Goal: Information Seeking & Learning: Learn about a topic

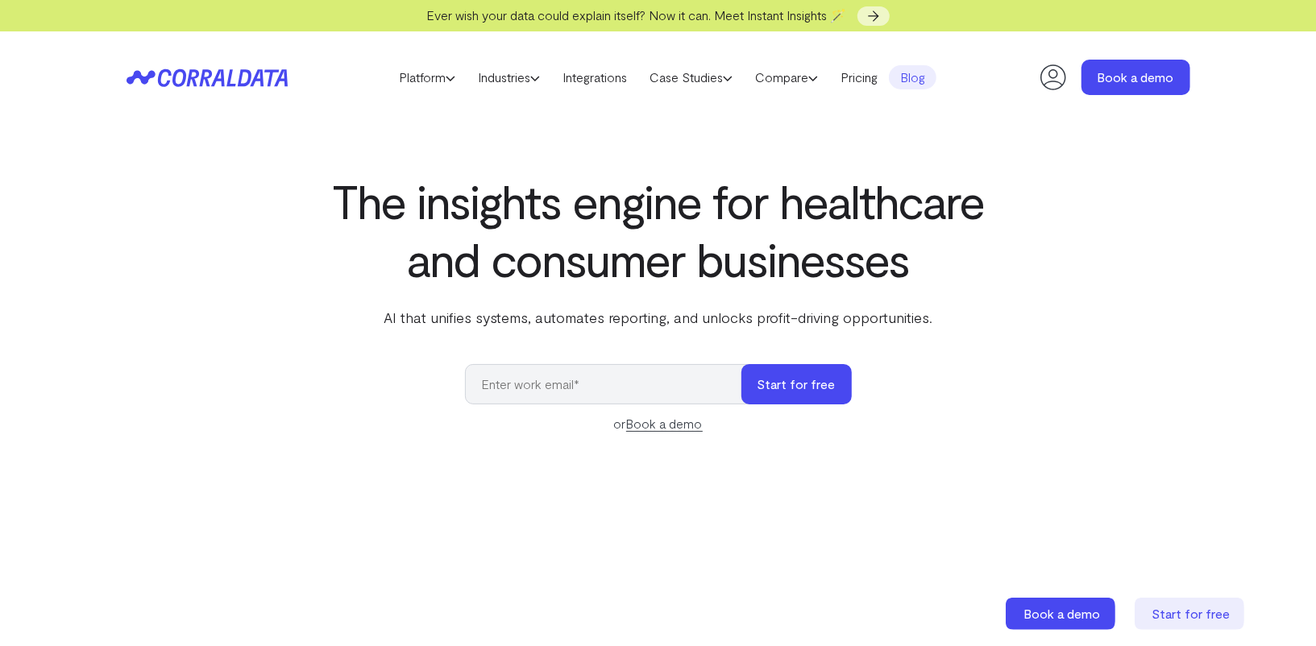
click at [916, 71] on link "Blog" at bounding box center [913, 77] width 48 height 24
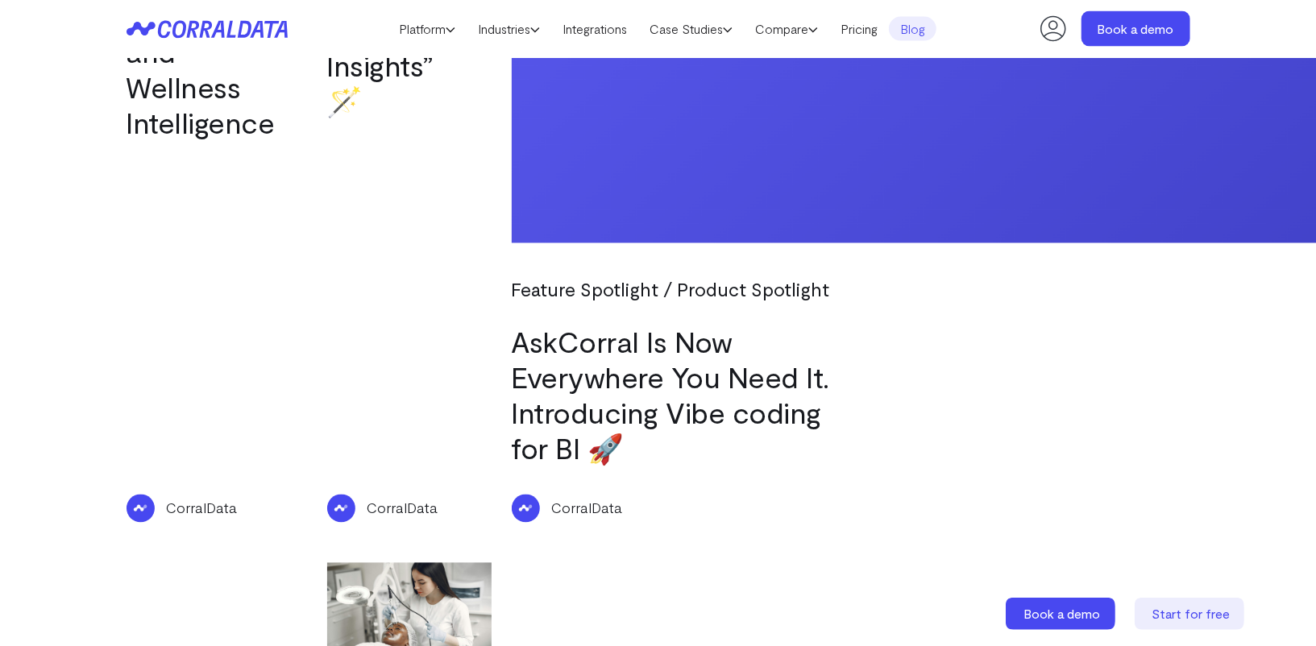
scroll to position [1837, 0]
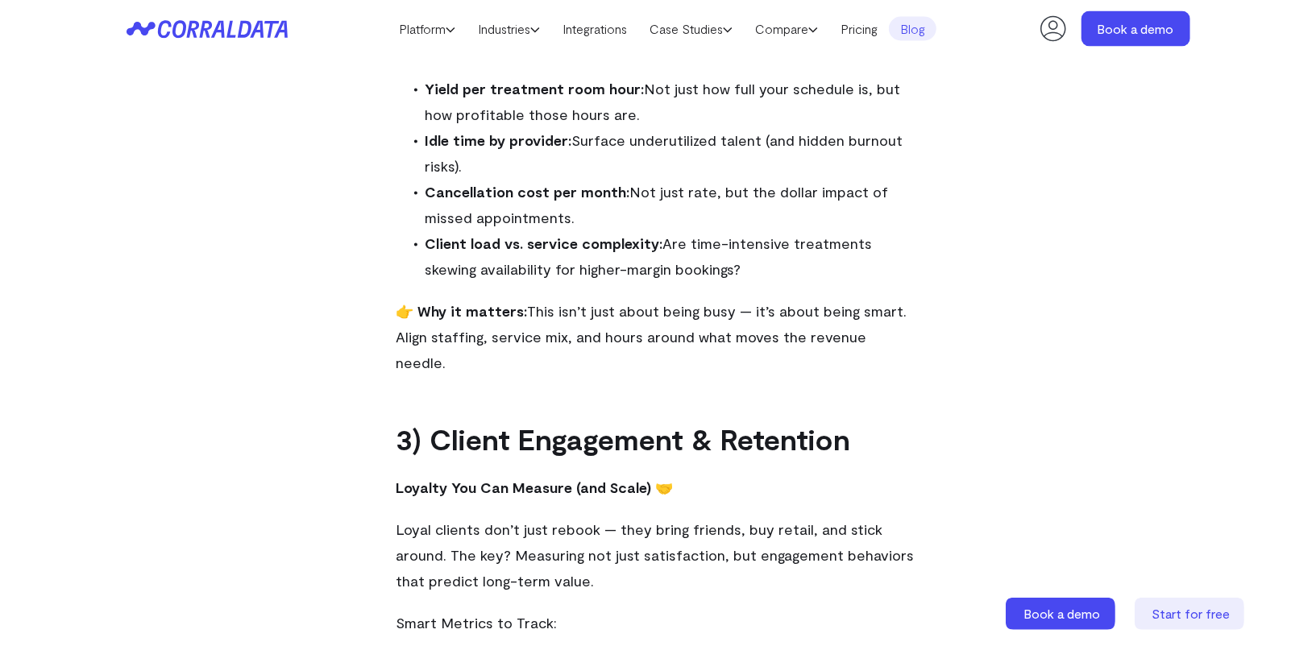
scroll to position [2137, 0]
